Goal: Use online tool/utility: Use online tool/utility

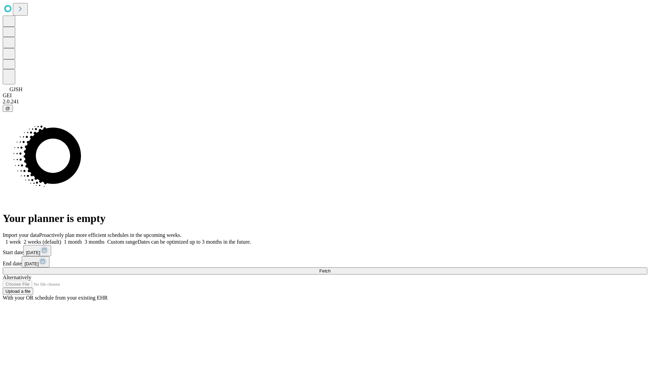
click at [330, 268] on span "Fetch" at bounding box center [324, 270] width 11 height 5
